Goal: Task Accomplishment & Management: Use online tool/utility

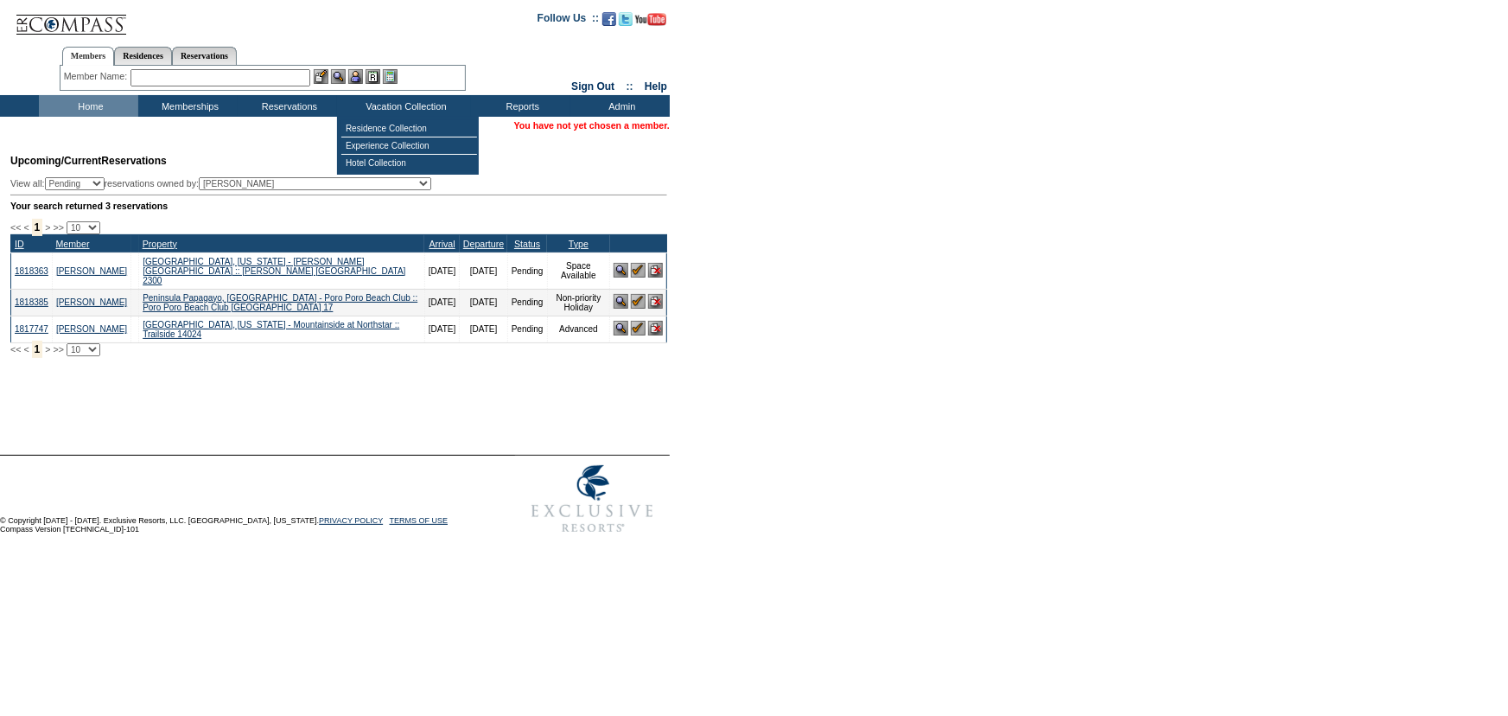
click at [259, 70] on input "text" at bounding box center [220, 77] width 180 height 17
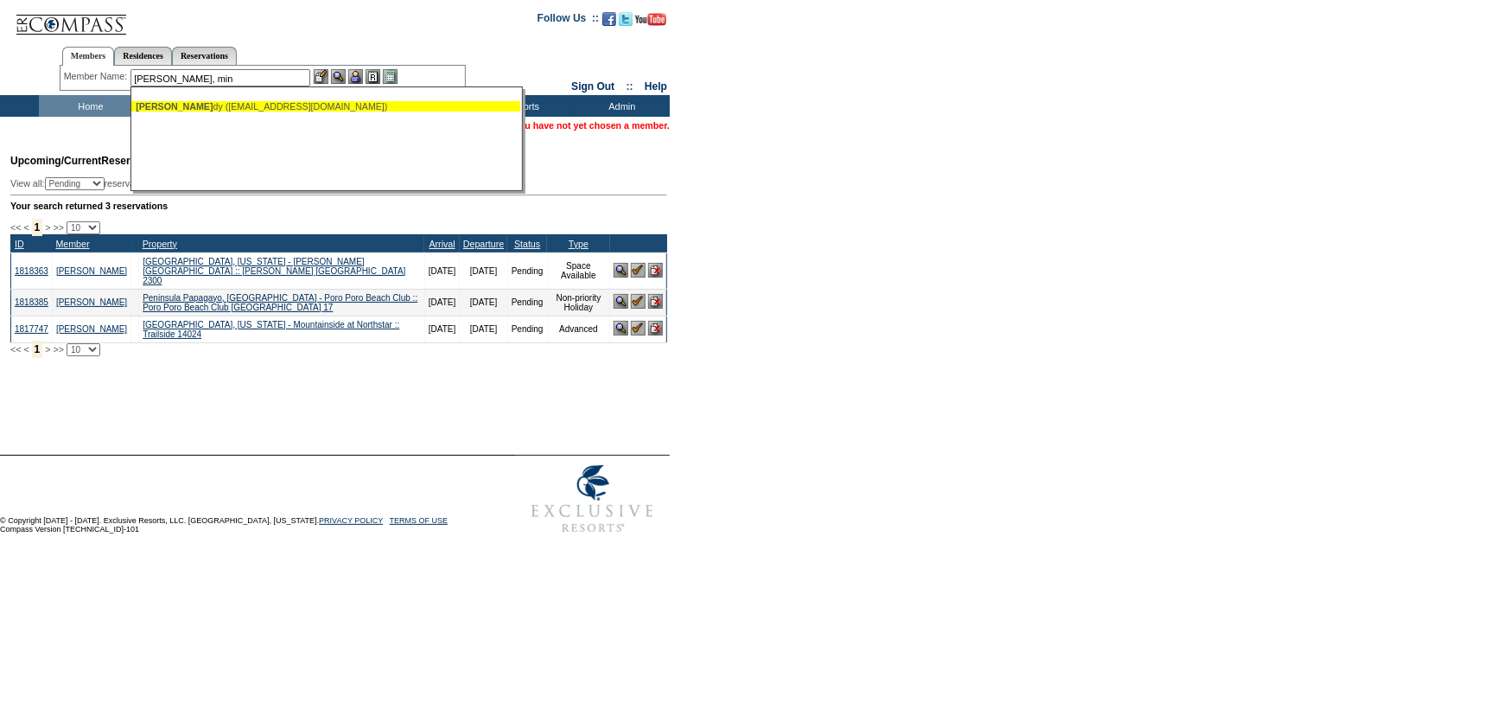
click at [277, 101] on div "Jones, Min dy (mindy2860@yahoo.com)" at bounding box center [326, 106] width 380 height 10
type input "Jones, Mindy (mindy2860@yahoo.com)"
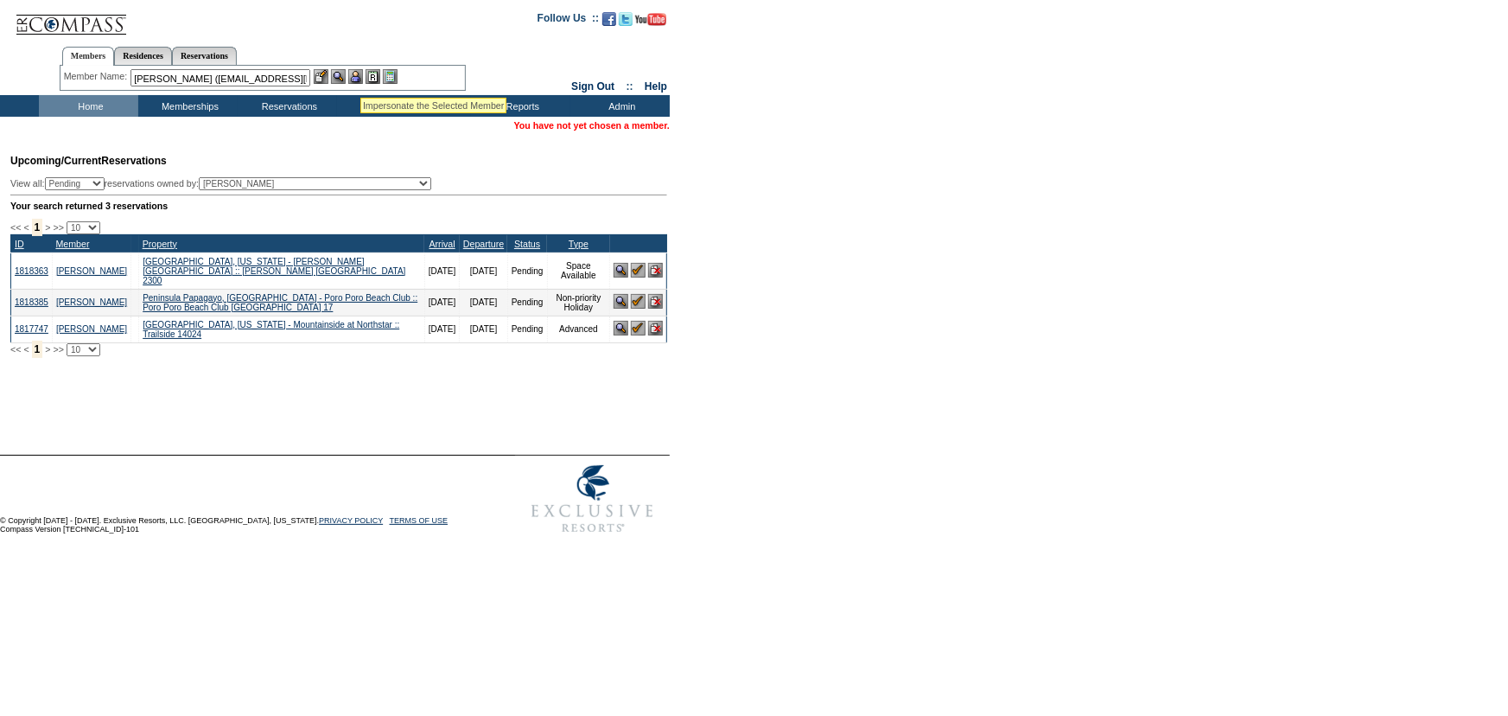
click at [360, 76] on img at bounding box center [355, 76] width 15 height 15
click at [344, 77] on img at bounding box center [338, 76] width 15 height 15
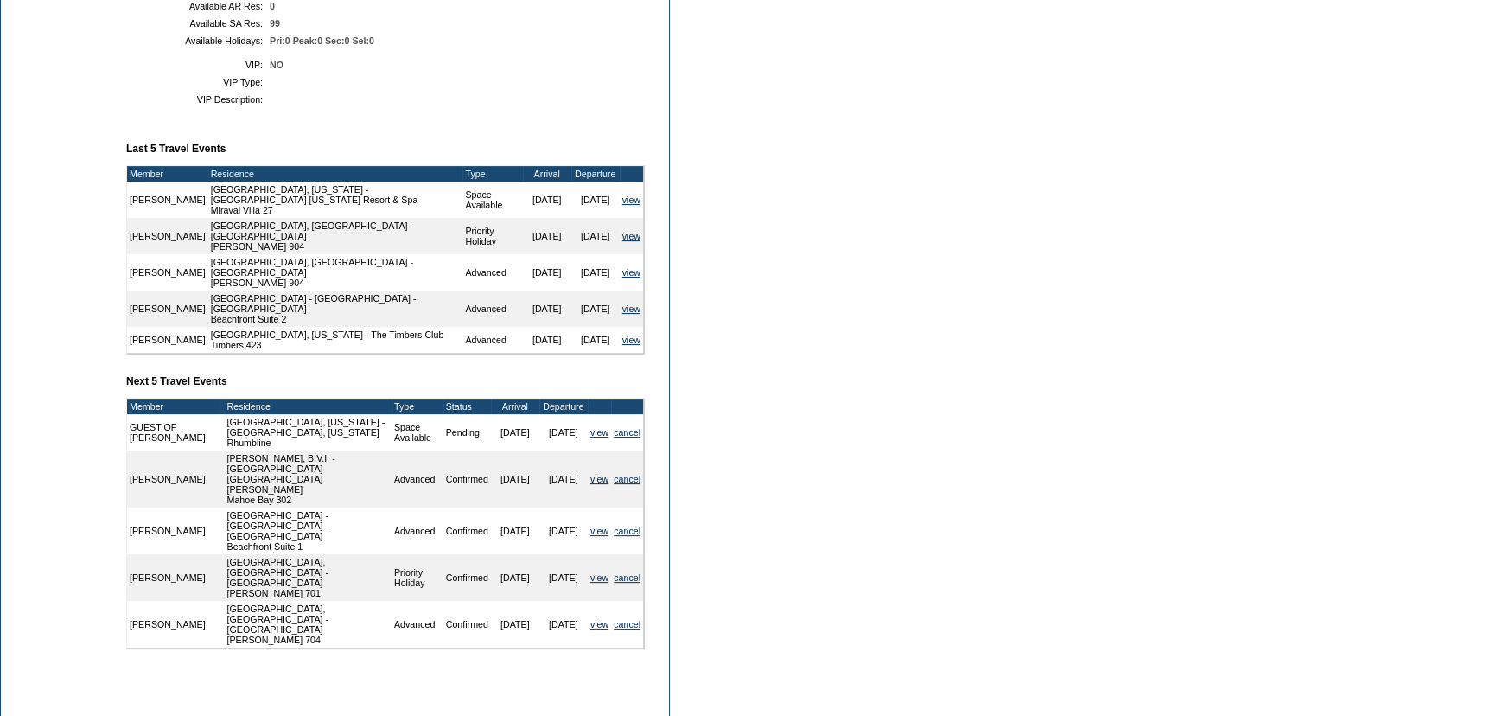
scroll to position [550, 0]
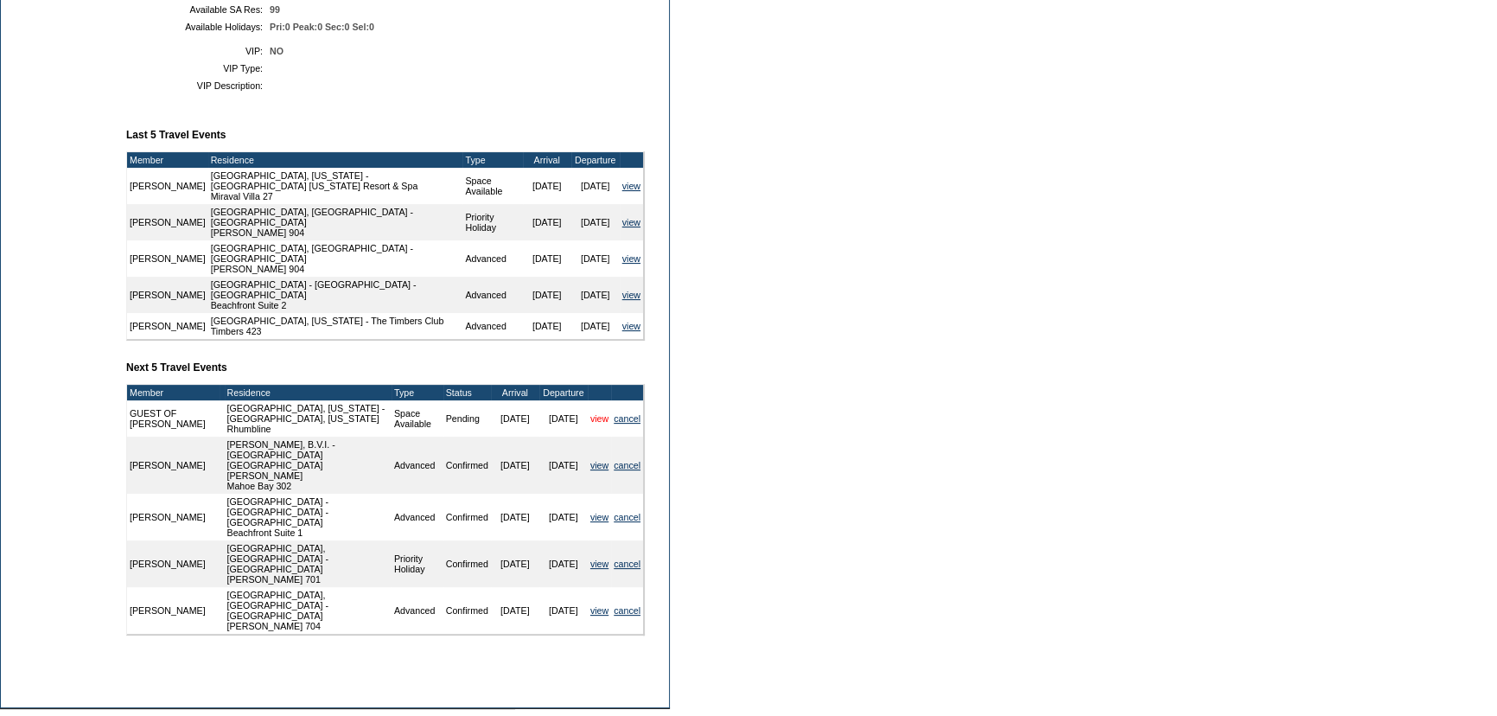
click at [595, 413] on link "view" at bounding box center [599, 418] width 18 height 10
